Goal: Information Seeking & Learning: Learn about a topic

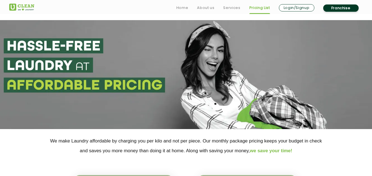
select select "6"
select select "356"
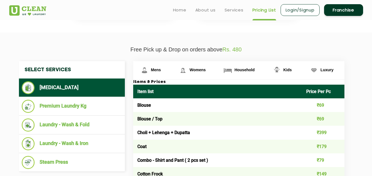
scroll to position [171, 0]
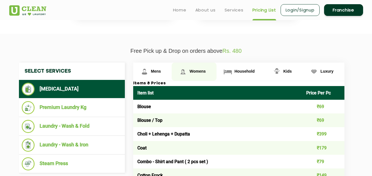
click at [161, 72] on span "Womens" at bounding box center [156, 71] width 10 height 4
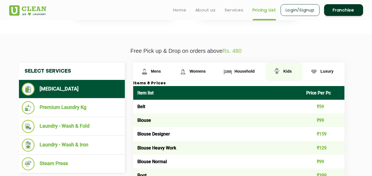
click at [149, 71] on img at bounding box center [145, 72] width 10 height 10
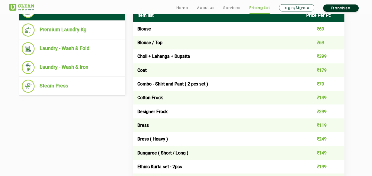
scroll to position [249, 0]
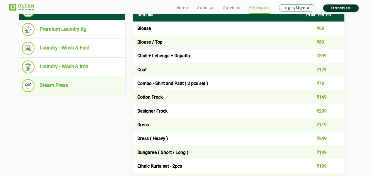
click at [100, 89] on li "Steam Press" at bounding box center [72, 85] width 100 height 13
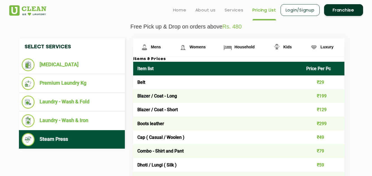
scroll to position [194, 0]
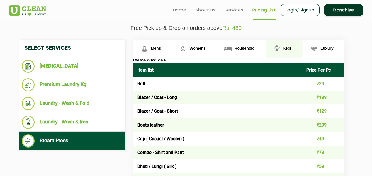
click at [172, 47] on link "Kids" at bounding box center [152, 49] width 39 height 18
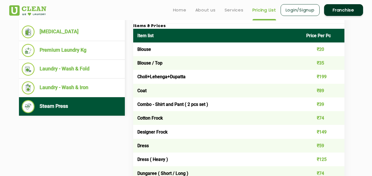
scroll to position [221, 0]
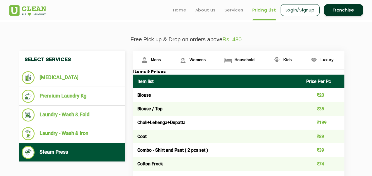
scroll to position [182, 0]
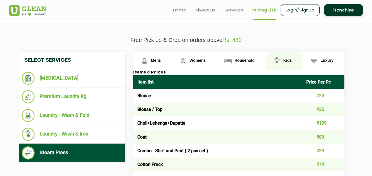
click at [288, 58] on link "Kids" at bounding box center [284, 61] width 37 height 18
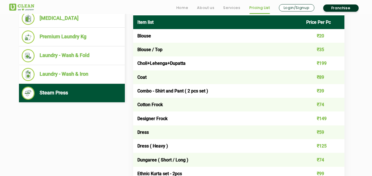
scroll to position [243, 0]
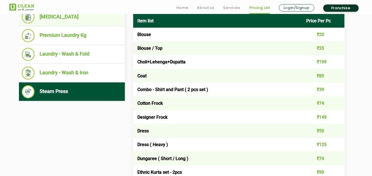
click at [71, 16] on li "[MEDICAL_DATA]" at bounding box center [72, 17] width 100 height 13
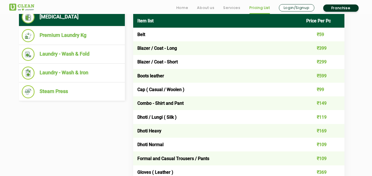
scroll to position [171, 0]
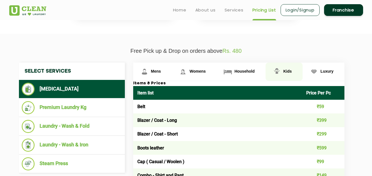
click at [172, 74] on link "Kids" at bounding box center [152, 71] width 39 height 18
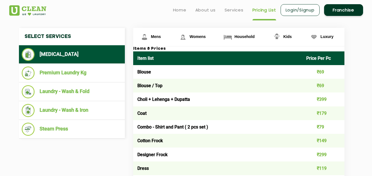
scroll to position [206, 0]
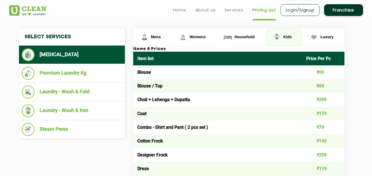
click at [284, 38] on span "Kids" at bounding box center [287, 37] width 8 height 4
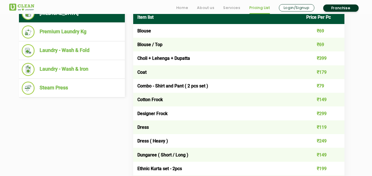
scroll to position [247, 0]
